Goal: Navigation & Orientation: Find specific page/section

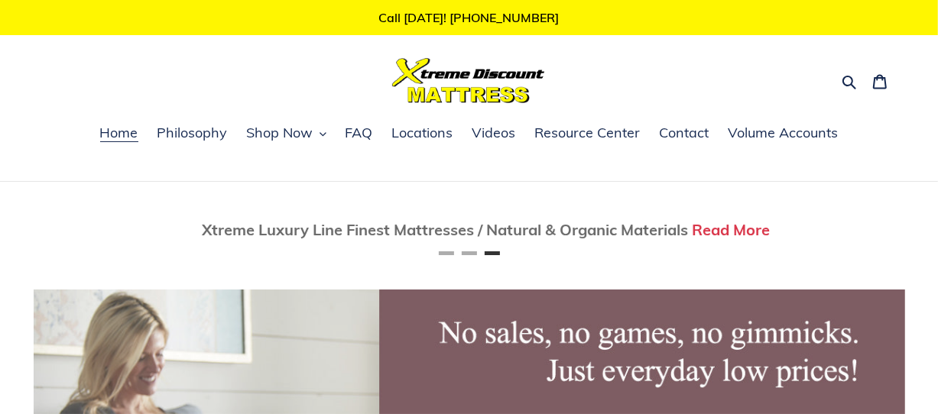
scroll to position [0, 1742]
click at [355, 135] on span "FAQ" at bounding box center [359, 133] width 28 height 18
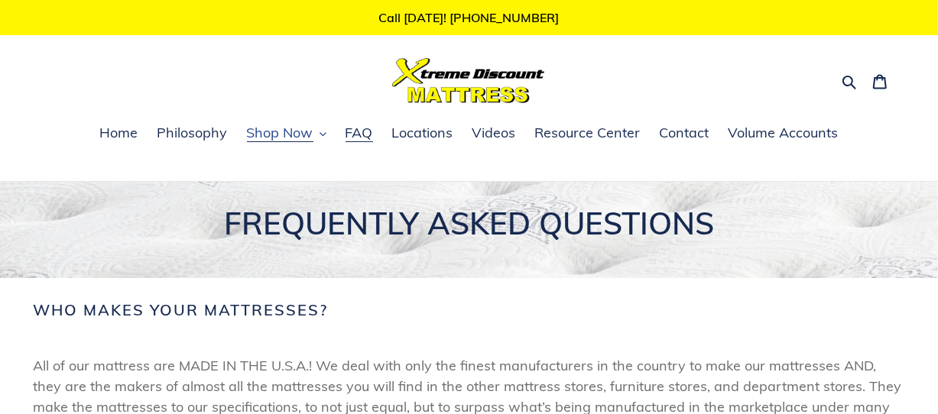
click at [319, 131] on icon "button" at bounding box center [322, 134] width 7 height 7
click at [118, 133] on span "Home" at bounding box center [119, 133] width 38 height 18
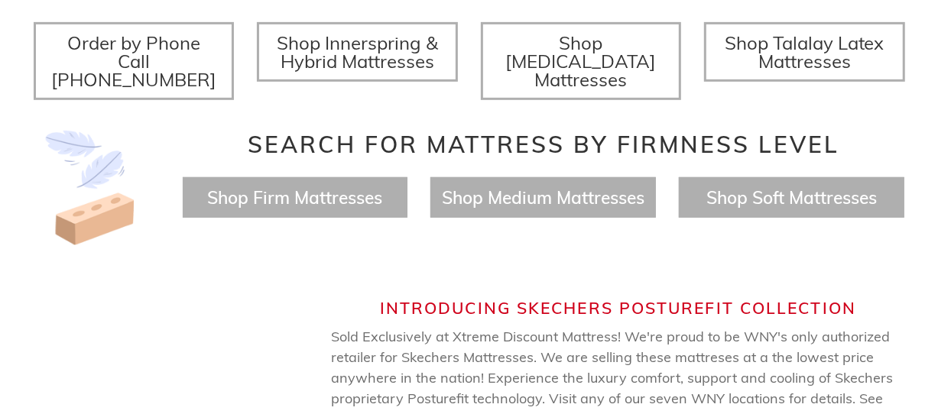
scroll to position [611, 0]
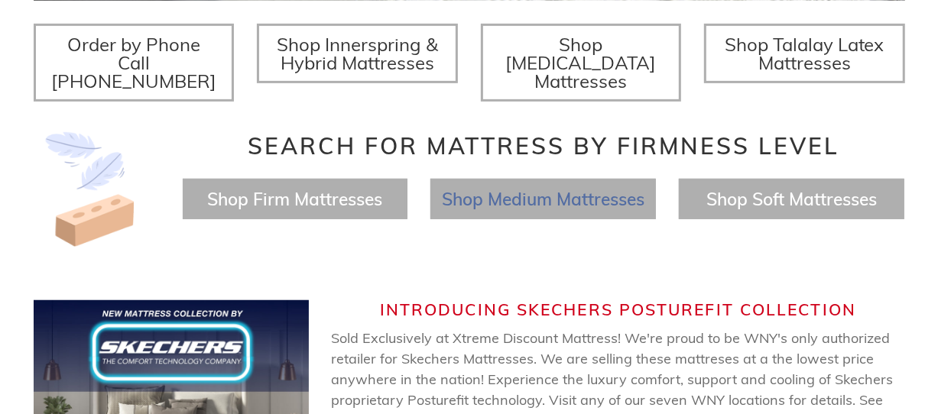
click at [540, 188] on span "Shop Medium Mattresses" at bounding box center [543, 199] width 203 height 22
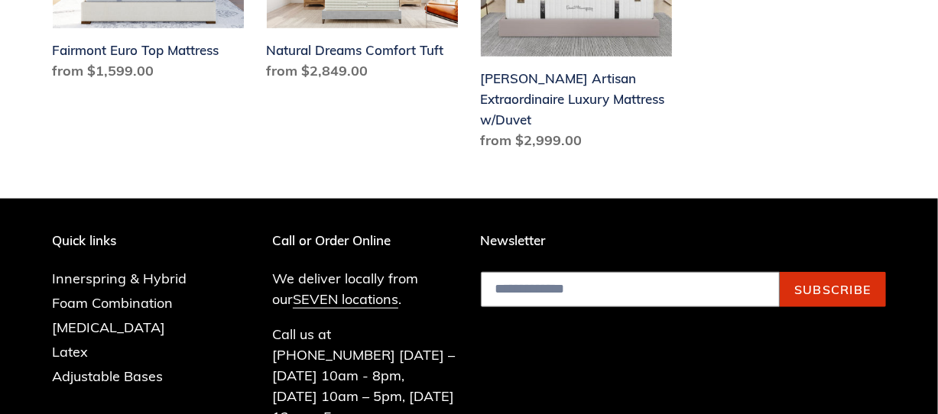
scroll to position [917, 0]
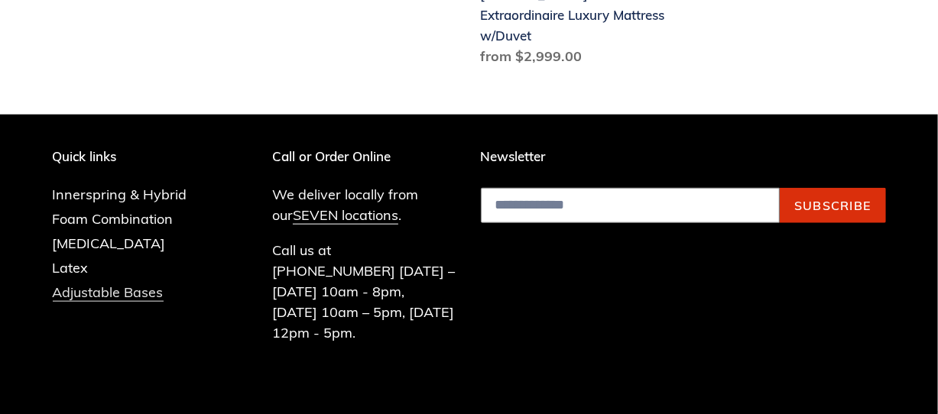
click at [100, 293] on link "Adjustable Bases" at bounding box center [108, 293] width 111 height 18
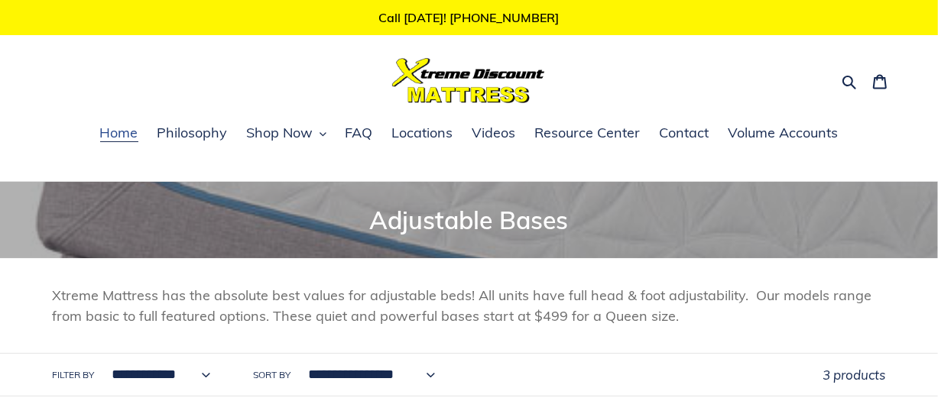
click at [126, 133] on span "Home" at bounding box center [119, 133] width 38 height 18
